Goal: Share content

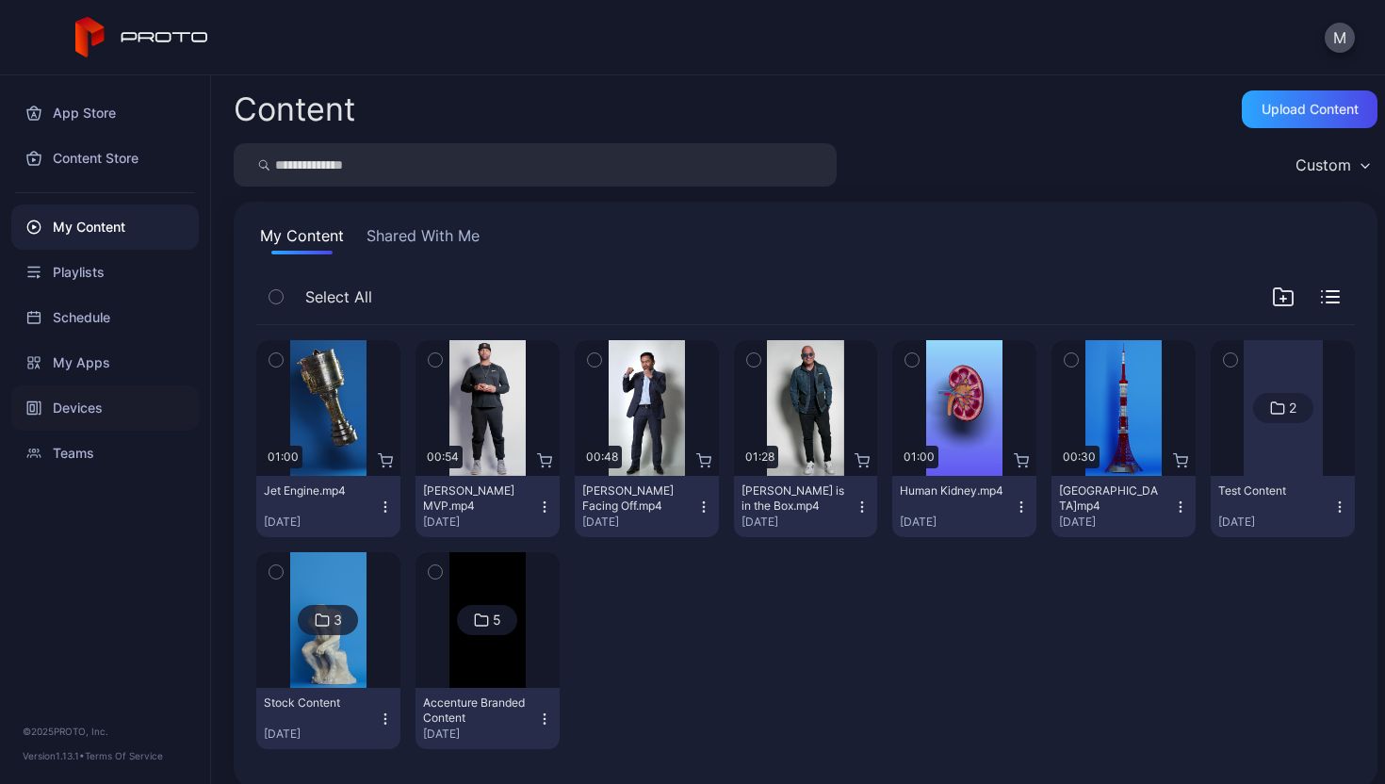
click at [123, 417] on div "Devices" at bounding box center [105, 407] width 188 height 45
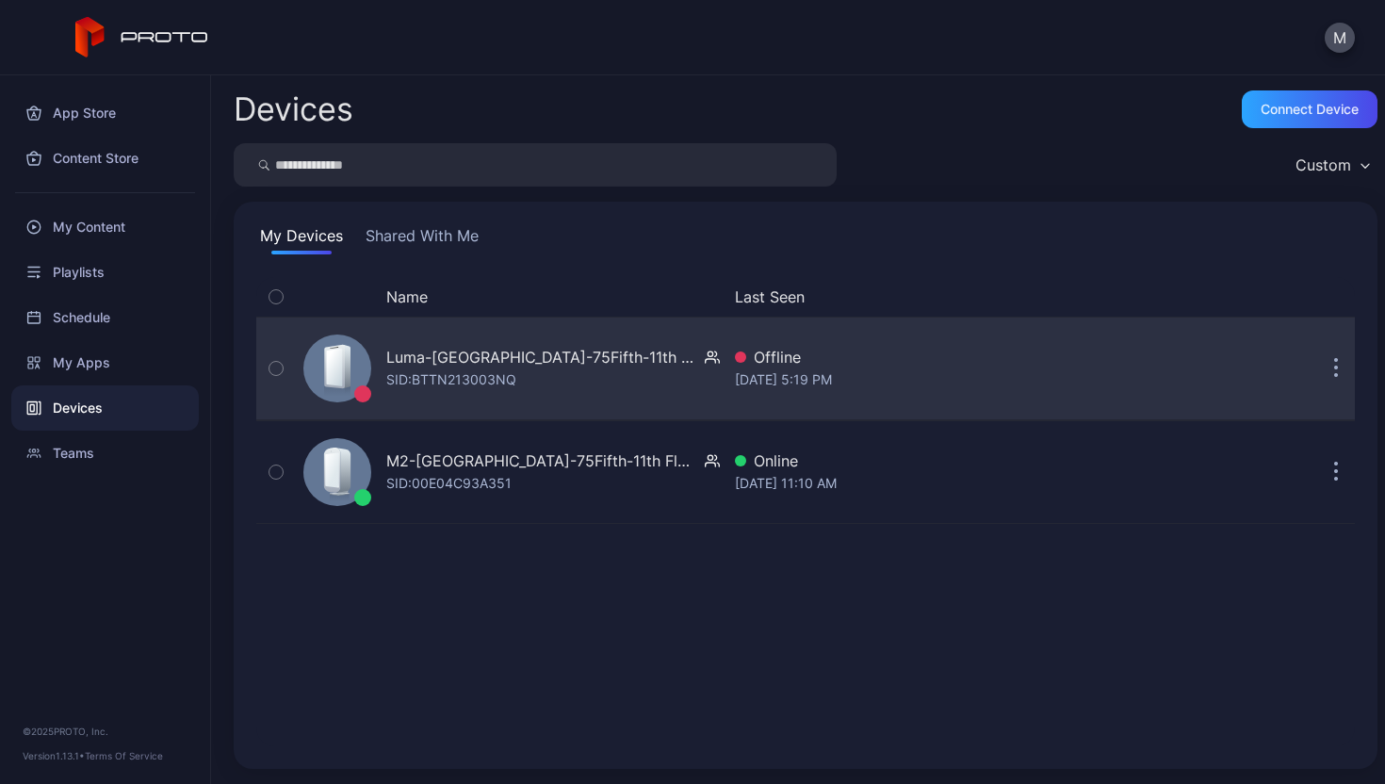
click at [1319, 374] on button "button" at bounding box center [1336, 369] width 38 height 38
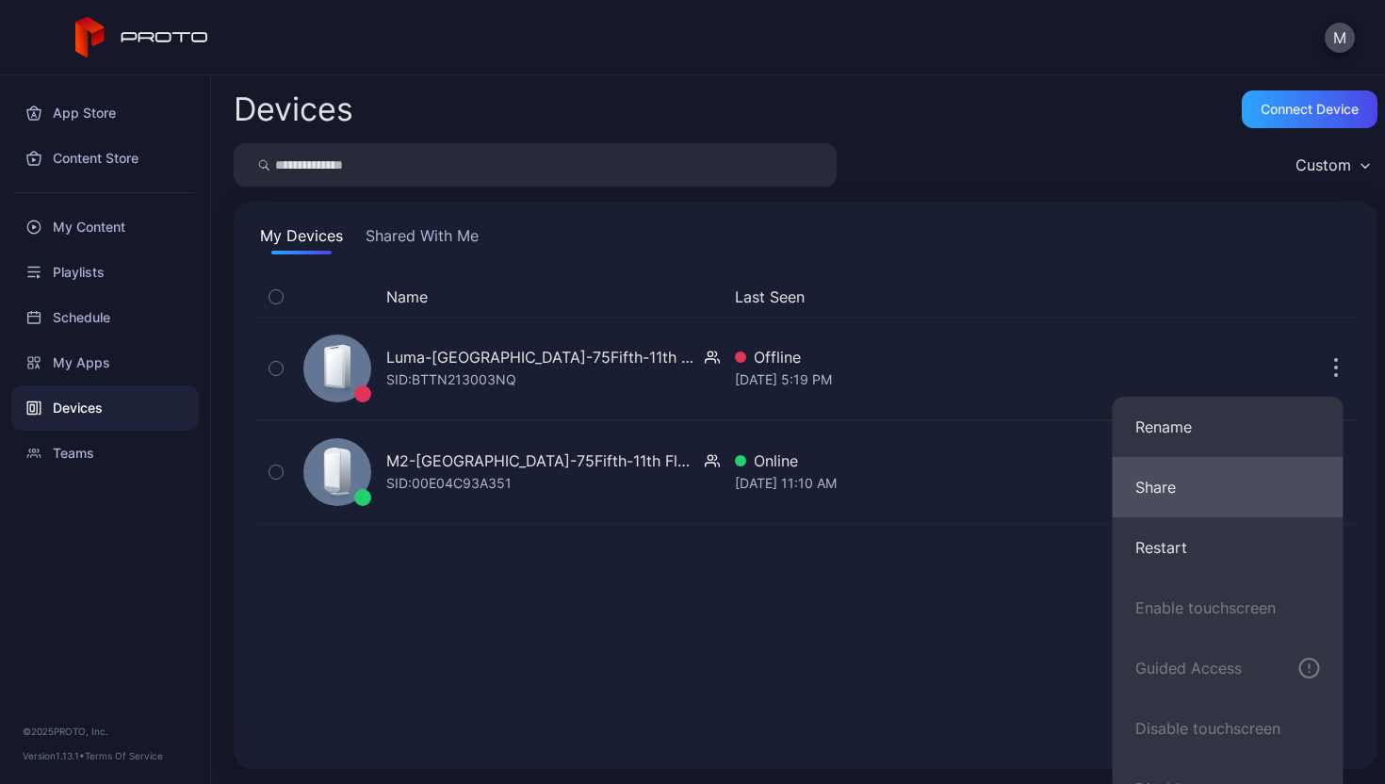
click at [1234, 486] on button "Share" at bounding box center [1228, 487] width 231 height 60
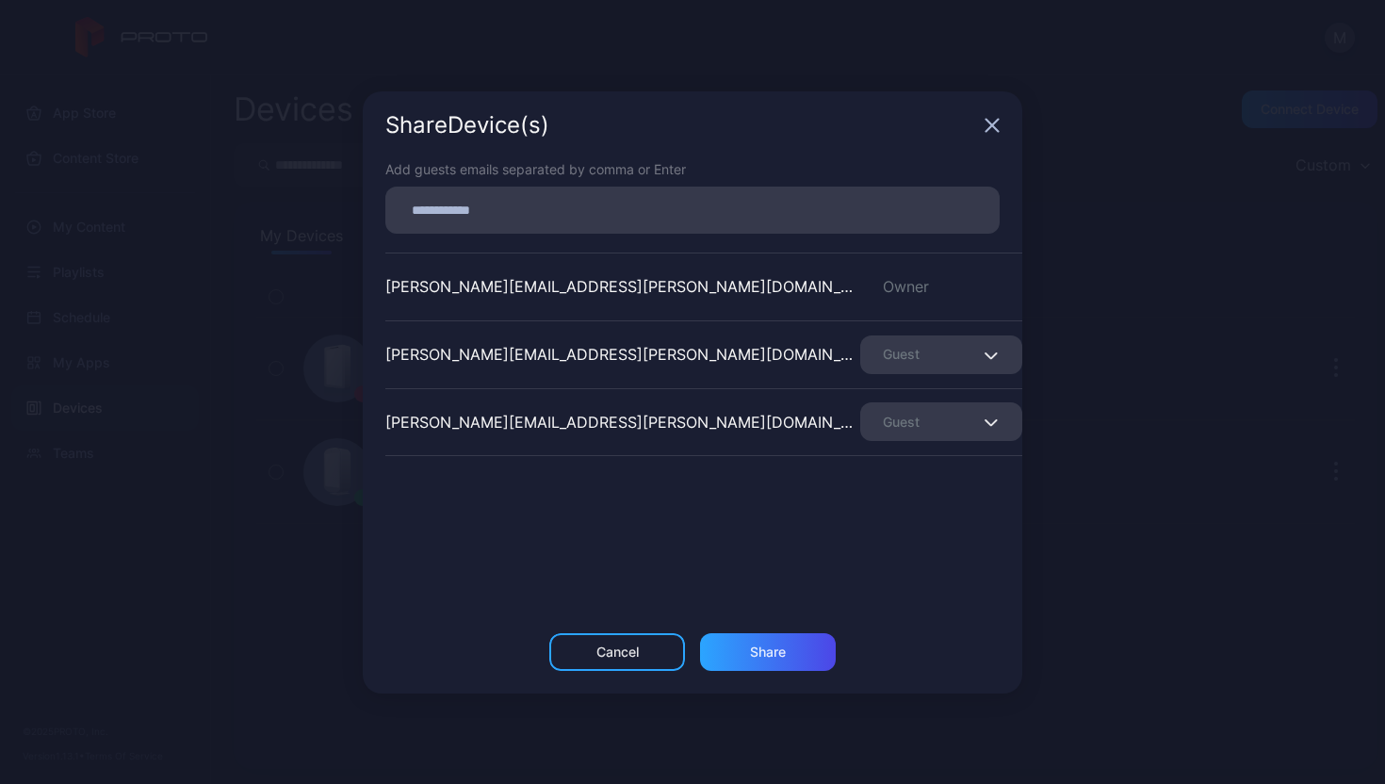
click at [684, 215] on input at bounding box center [693, 210] width 592 height 25
paste input
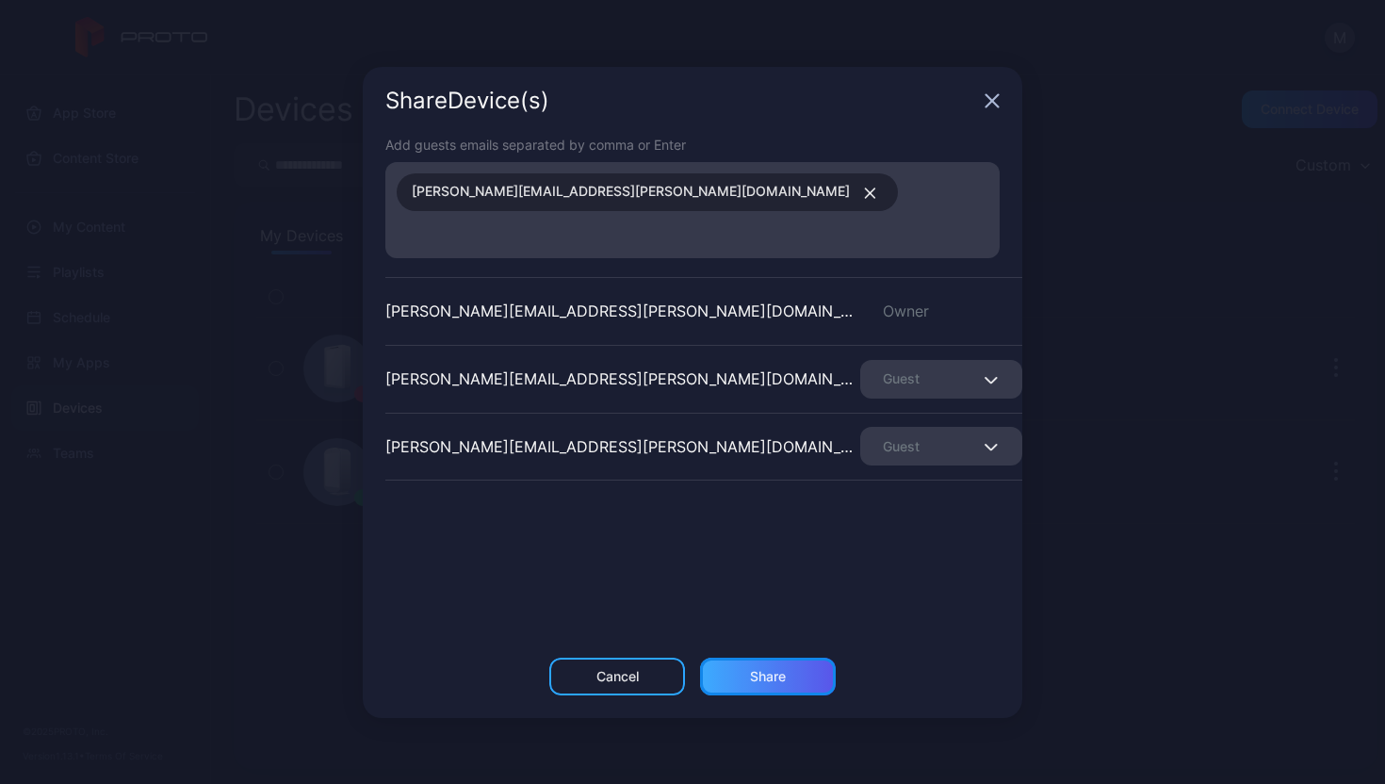
click at [765, 669] on div "Share" at bounding box center [768, 676] width 36 height 15
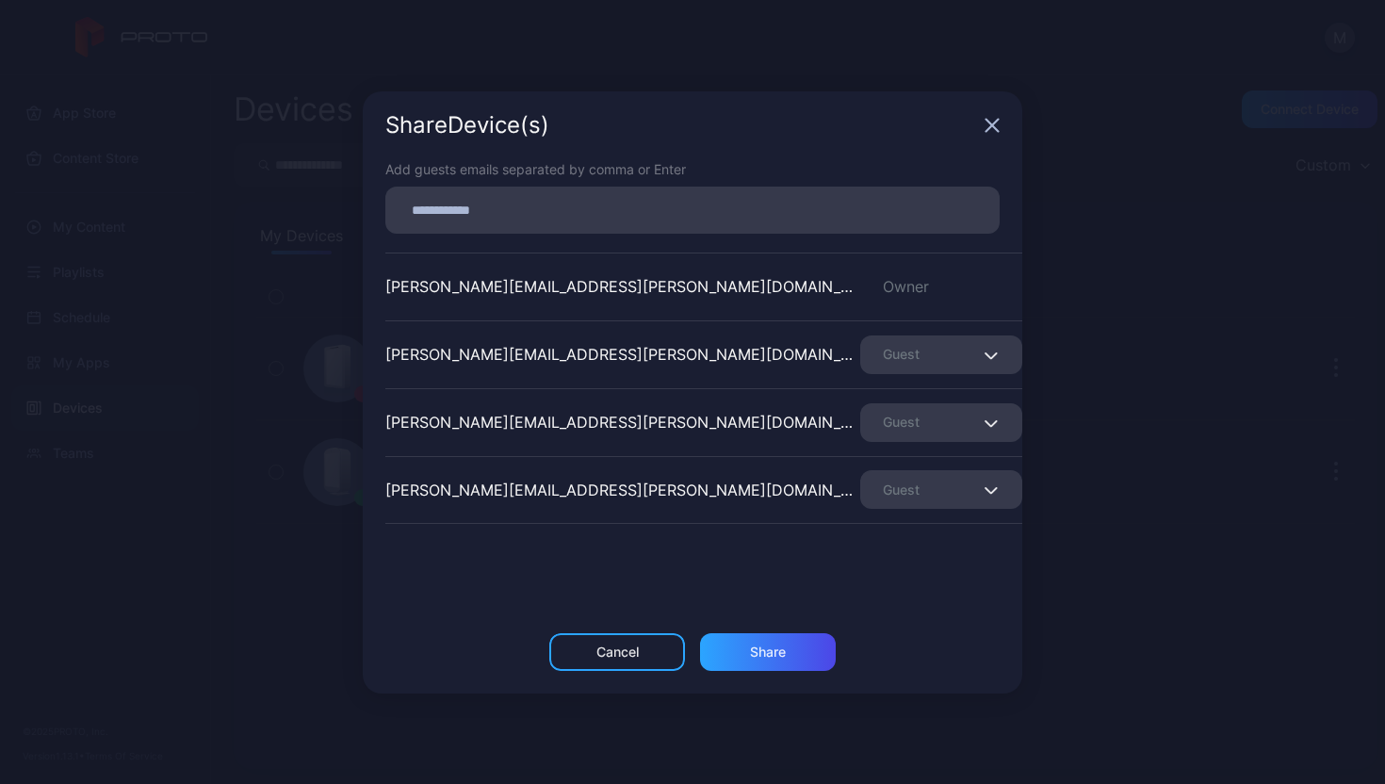
click at [999, 123] on icon "button" at bounding box center [992, 125] width 15 height 15
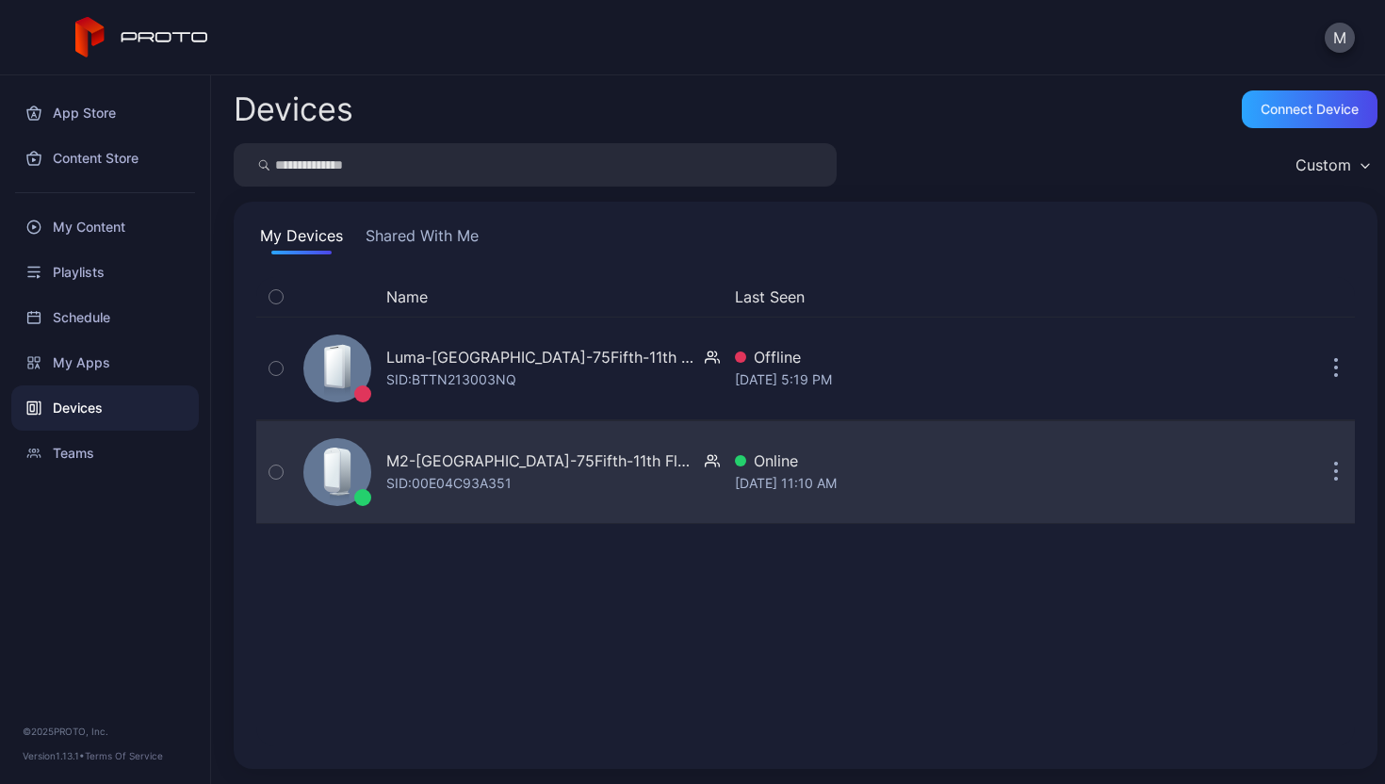
click at [1317, 475] on button "button" at bounding box center [1336, 472] width 38 height 38
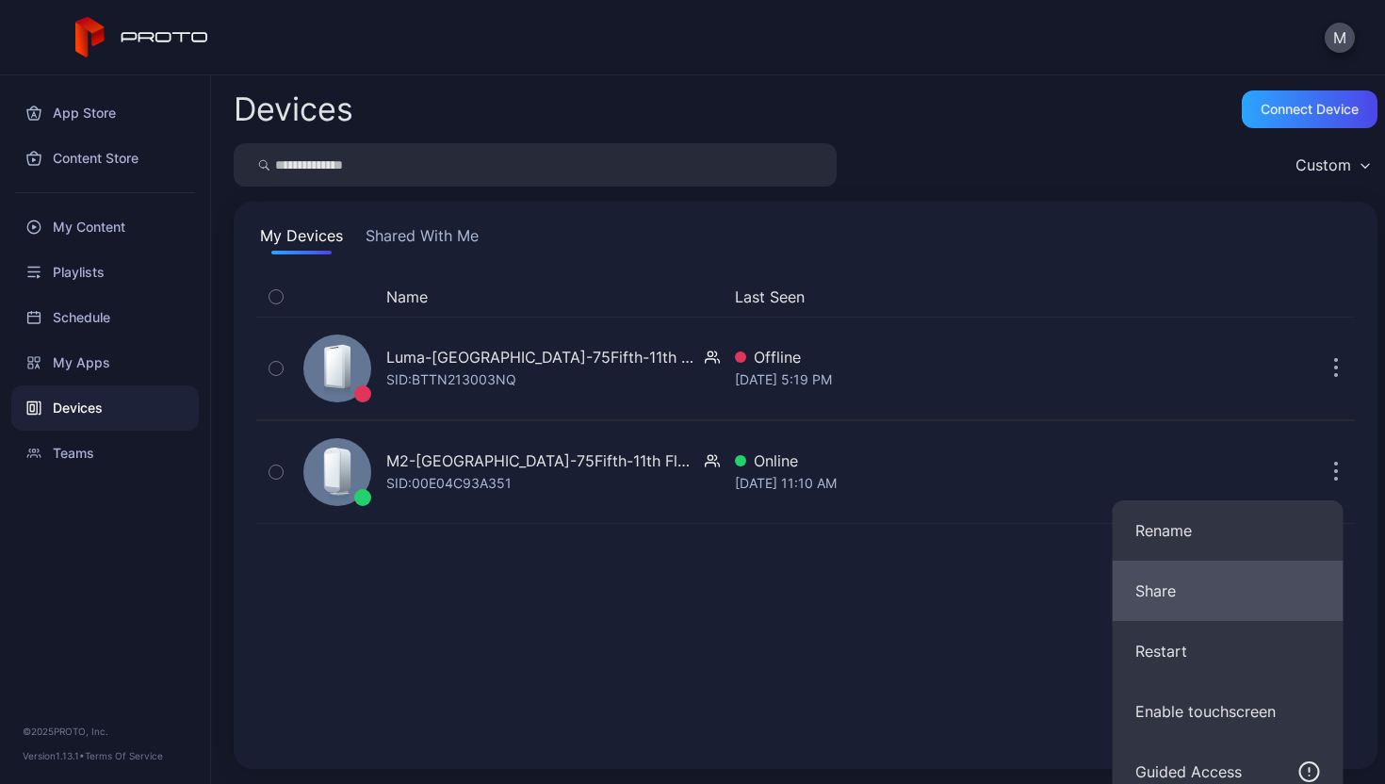
click at [1260, 601] on button "Share" at bounding box center [1228, 591] width 231 height 60
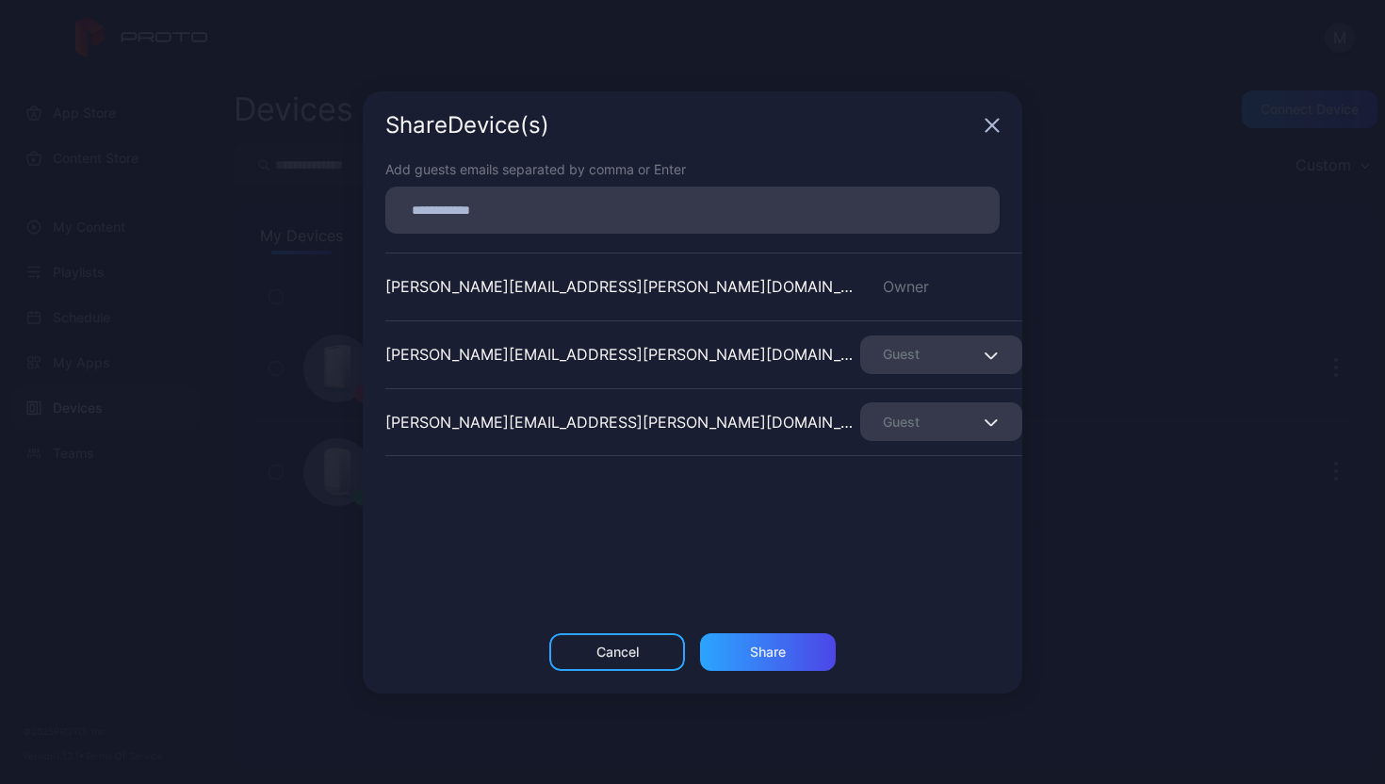
click at [639, 202] on input at bounding box center [693, 210] width 592 height 25
paste input
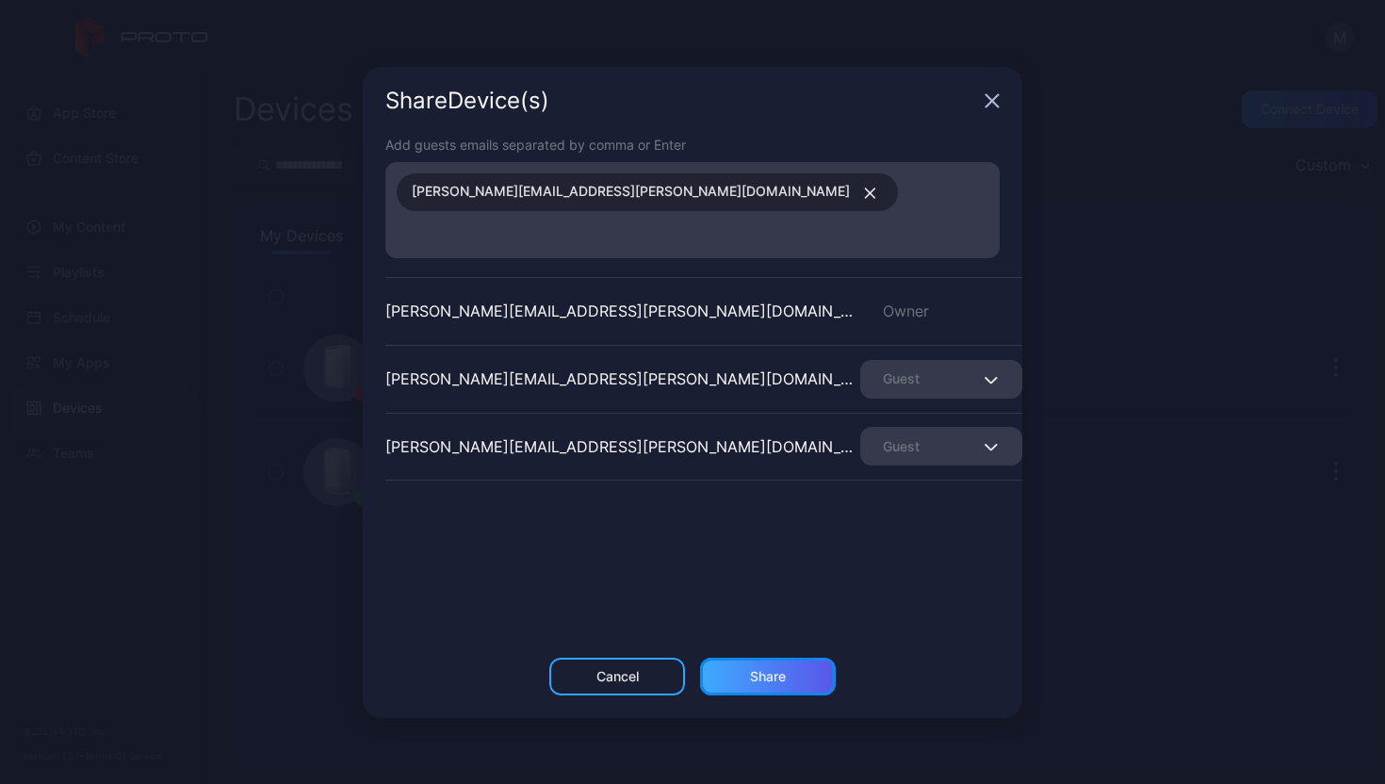
click at [770, 658] on div "Share" at bounding box center [768, 677] width 136 height 38
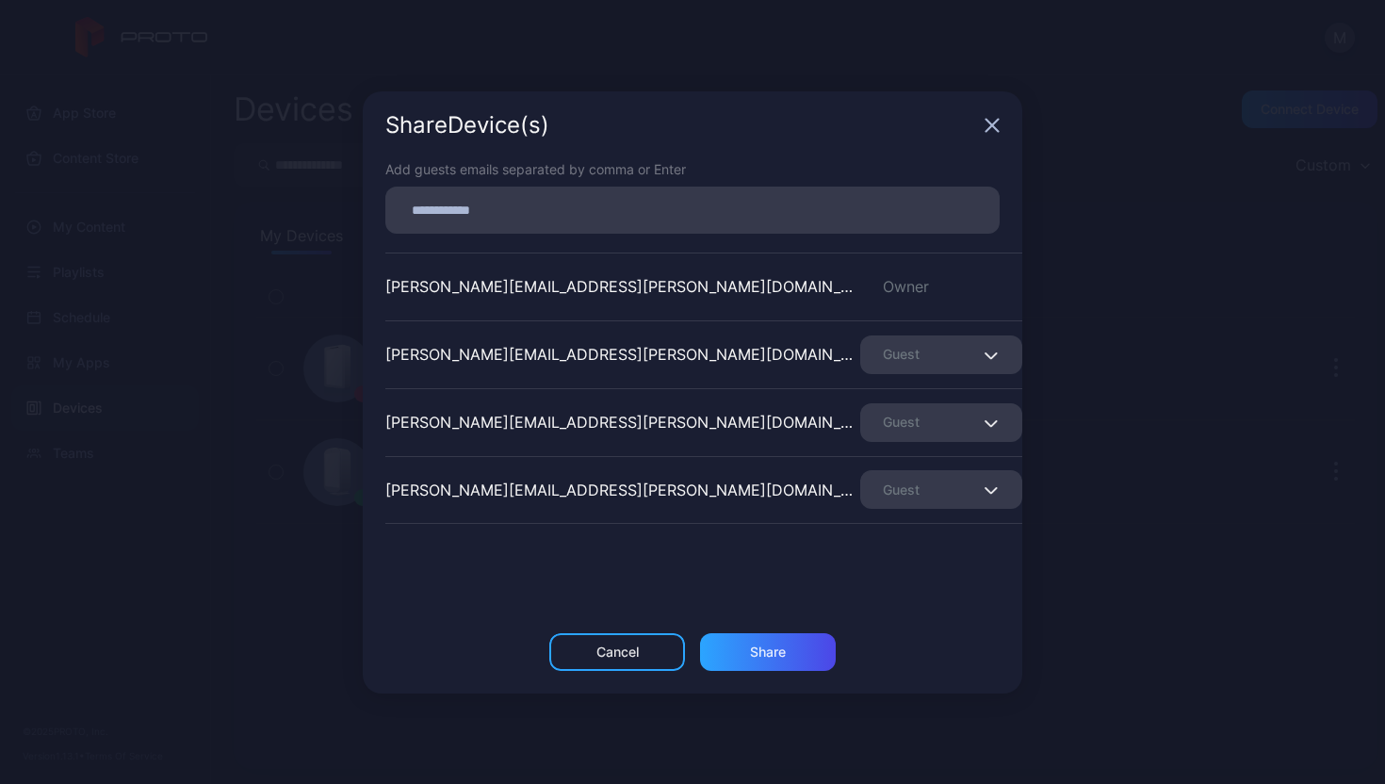
click at [998, 126] on icon "button" at bounding box center [992, 125] width 15 height 15
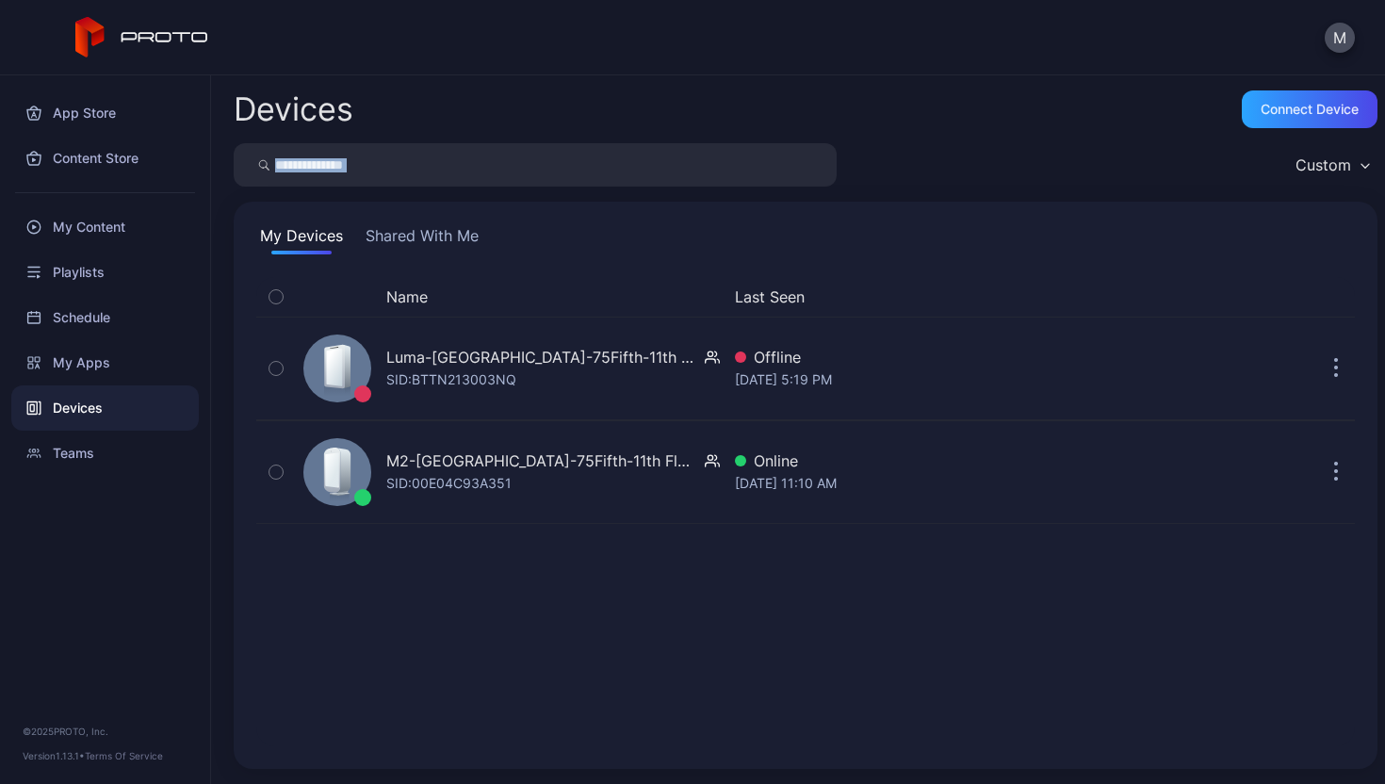
drag, startPoint x: 1056, startPoint y: 153, endPoint x: 1045, endPoint y: 153, distance: 11.3
click at [953, 168] on div "Custom" at bounding box center [806, 164] width 1144 height 43
